Goal: Information Seeking & Learning: Learn about a topic

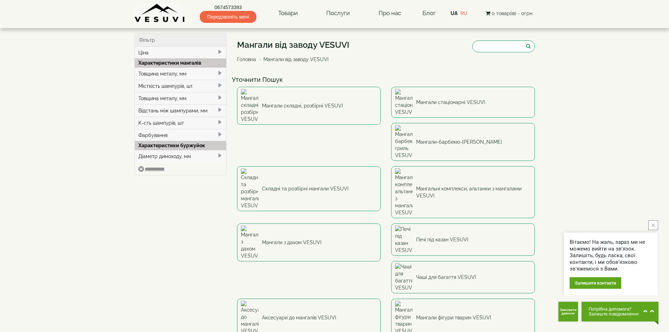
click at [653, 229] on button "close button" at bounding box center [654, 225] width 10 height 10
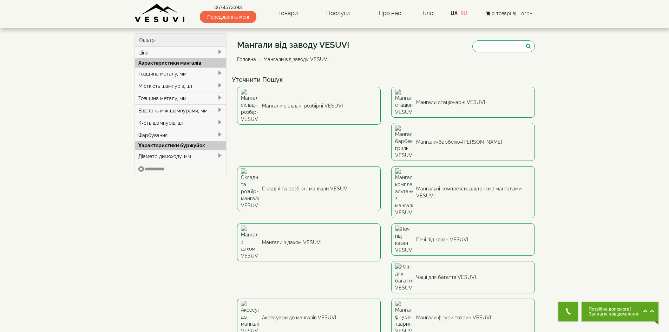
click at [156, 18] on img at bounding box center [160, 13] width 51 height 19
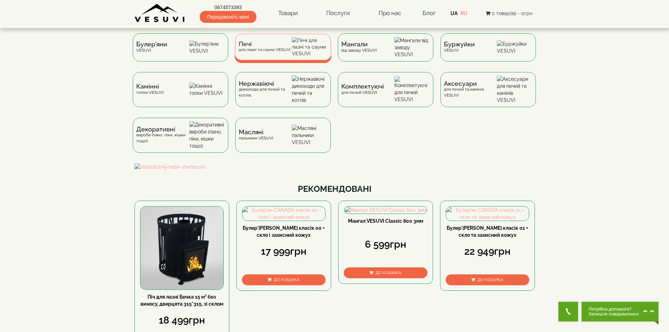
click at [283, 47] on span "Печі" at bounding box center [265, 43] width 52 height 5
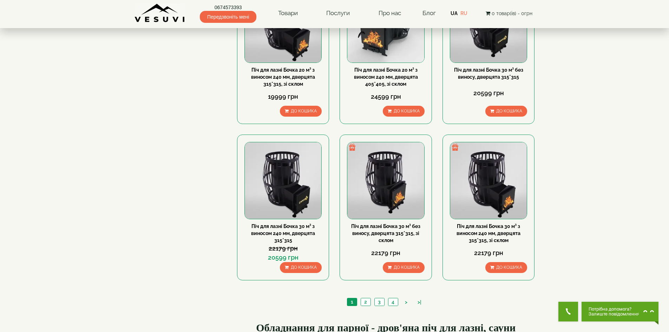
scroll to position [668, 0]
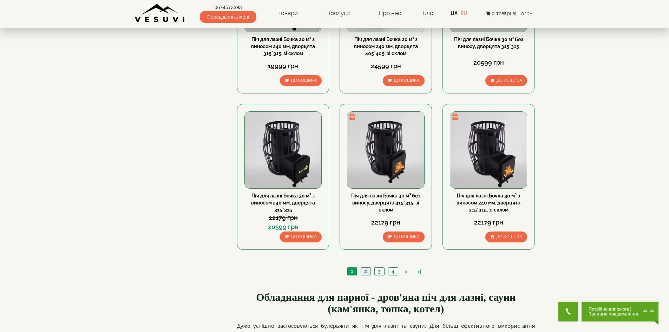
click at [366, 272] on link "2" at bounding box center [366, 271] width 10 height 7
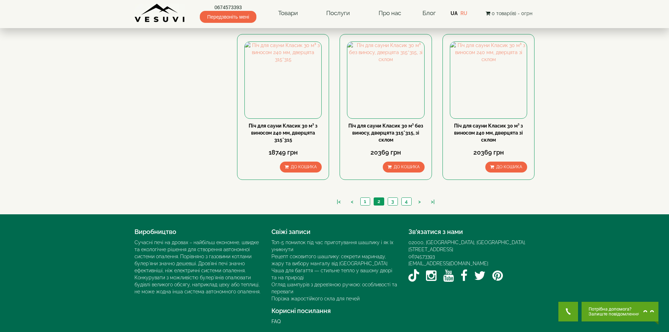
scroll to position [738, 0]
click at [394, 202] on link "3" at bounding box center [393, 201] width 10 height 7
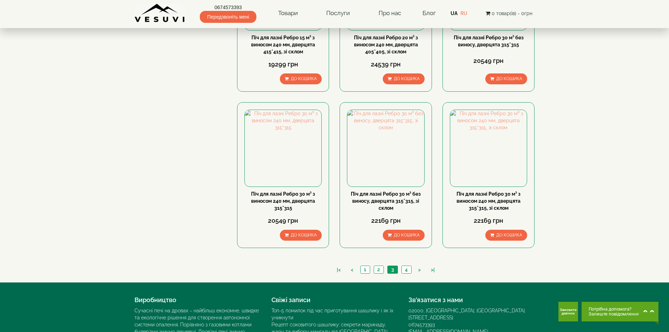
scroll to position [668, 0]
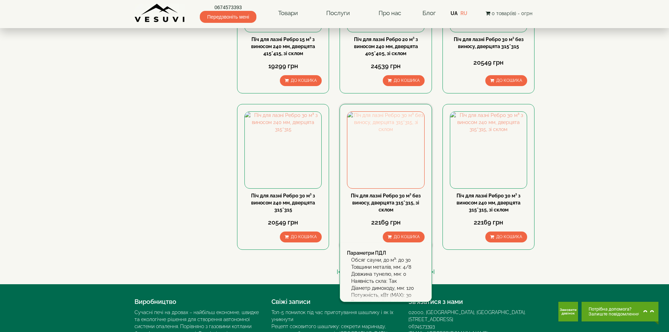
click at [387, 158] on img at bounding box center [386, 150] width 77 height 77
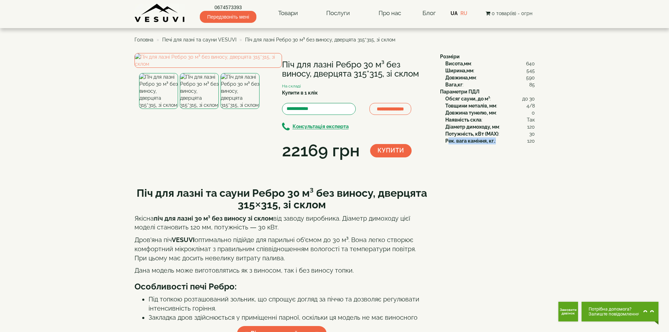
drag, startPoint x: 449, startPoint y: 141, endPoint x: 554, endPoint y: 142, distance: 104.7
